Goal: Information Seeking & Learning: Learn about a topic

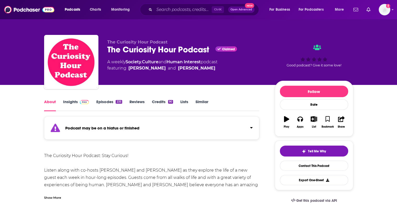
click at [66, 102] on link "Insights" at bounding box center [76, 105] width 26 height 12
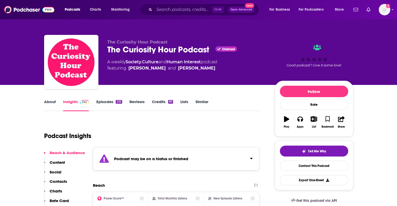
click at [110, 102] on link "Episodes 235" at bounding box center [109, 105] width 26 height 12
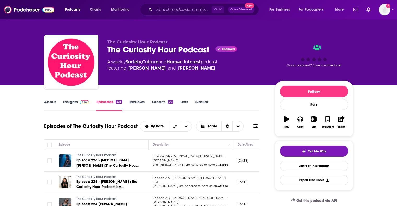
click at [69, 100] on link "Insights" at bounding box center [76, 105] width 26 height 12
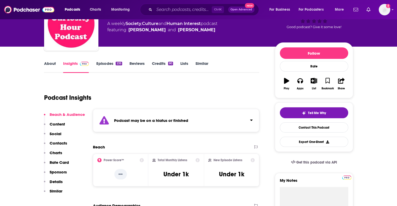
scroll to position [104, 0]
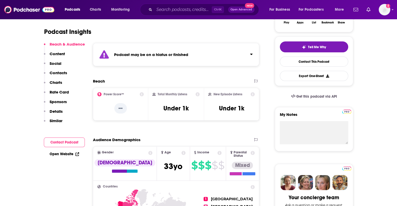
click at [60, 153] on link "Open Website" at bounding box center [64, 154] width 29 height 4
